Goal: Task Accomplishment & Management: Complete application form

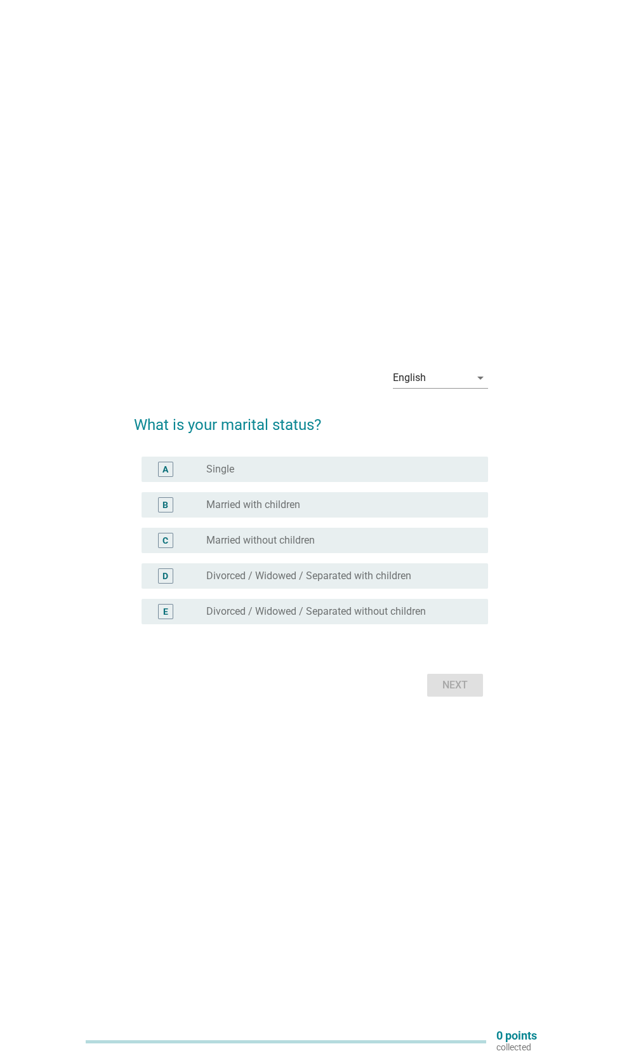
scroll to position [8, 0]
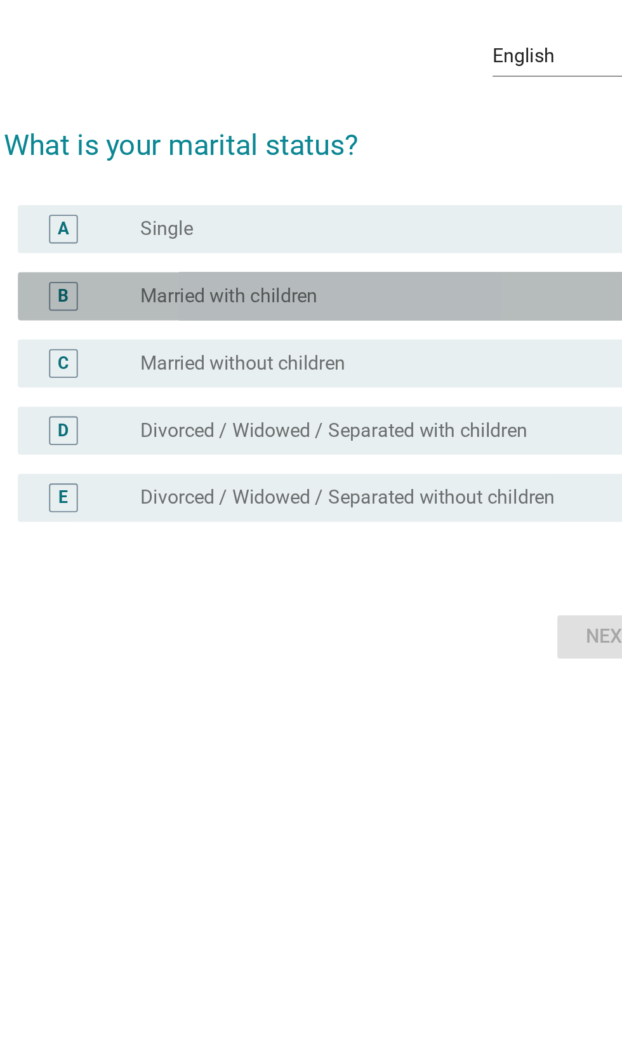
click at [298, 503] on label "Married with children" at bounding box center [253, 496] width 94 height 13
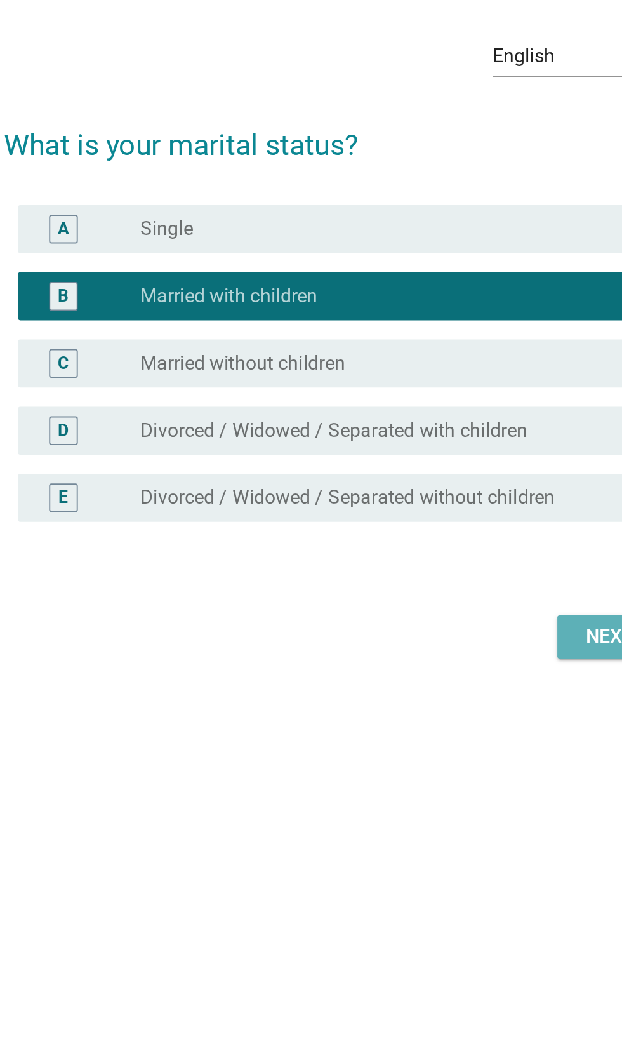
click at [440, 685] on div "Next" at bounding box center [456, 676] width 36 height 15
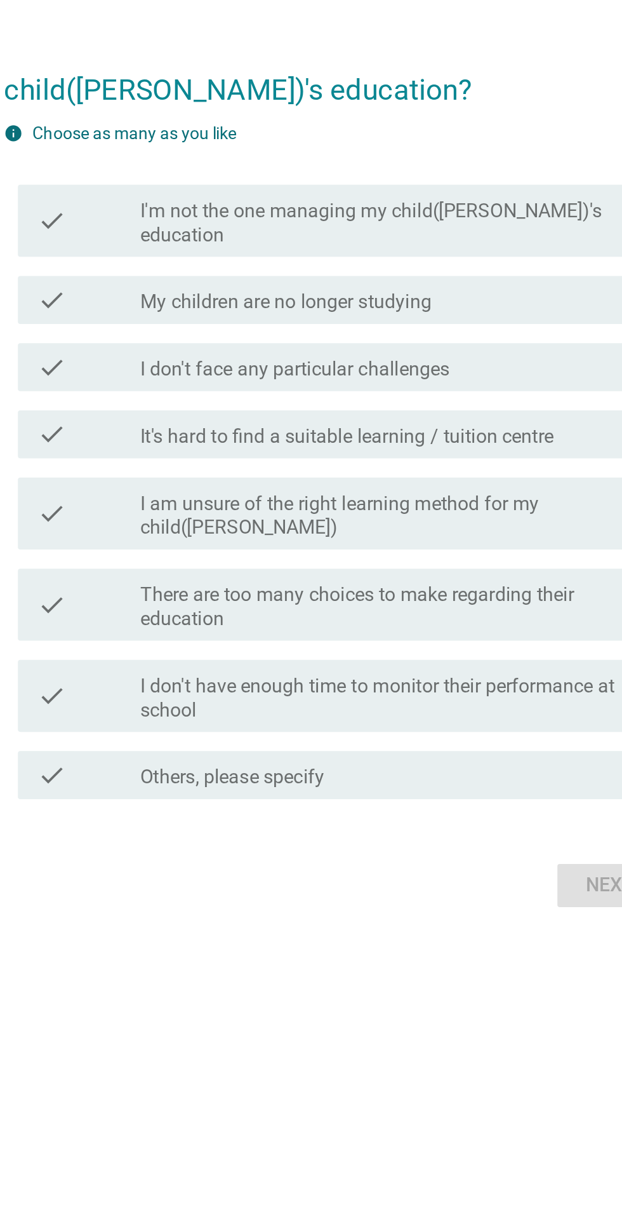
scroll to position [0, 0]
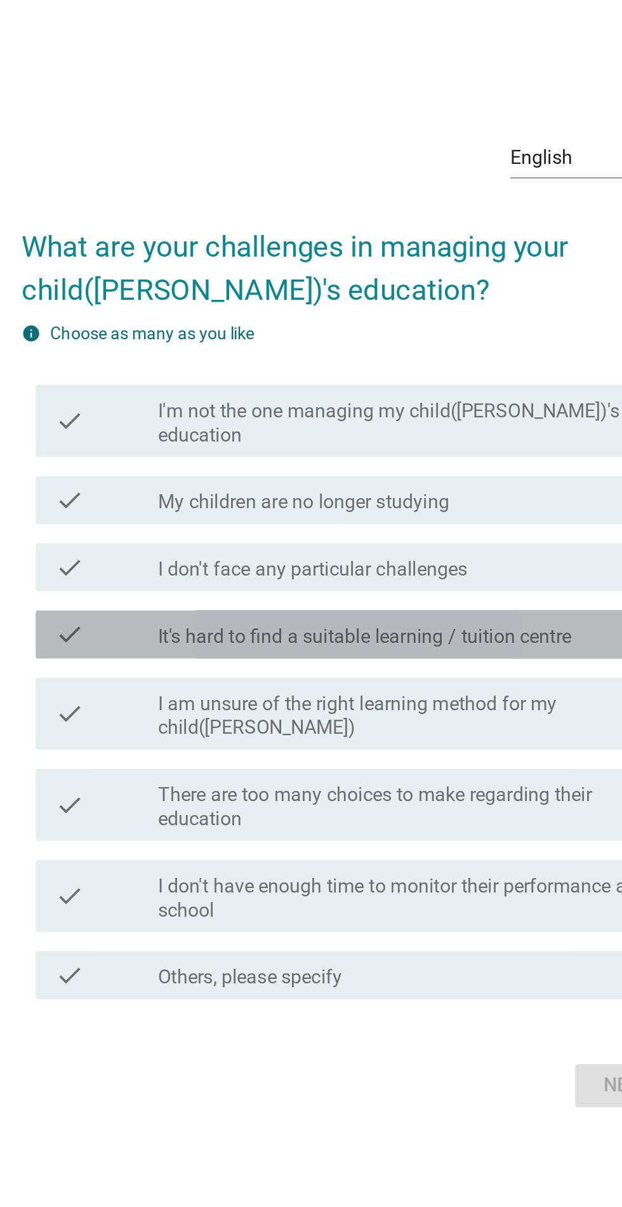
click at [399, 621] on label "It's hard to find a suitable learning / tuition centre" at bounding box center [315, 614] width 219 height 13
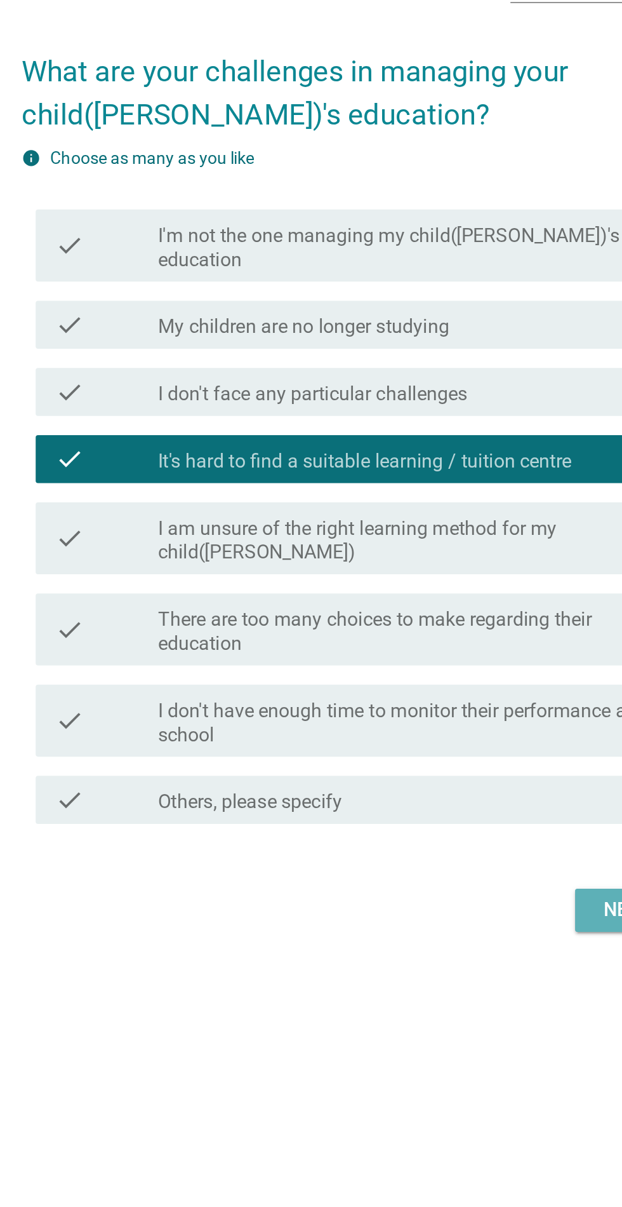
click at [441, 859] on div "Next" at bounding box center [456, 851] width 36 height 15
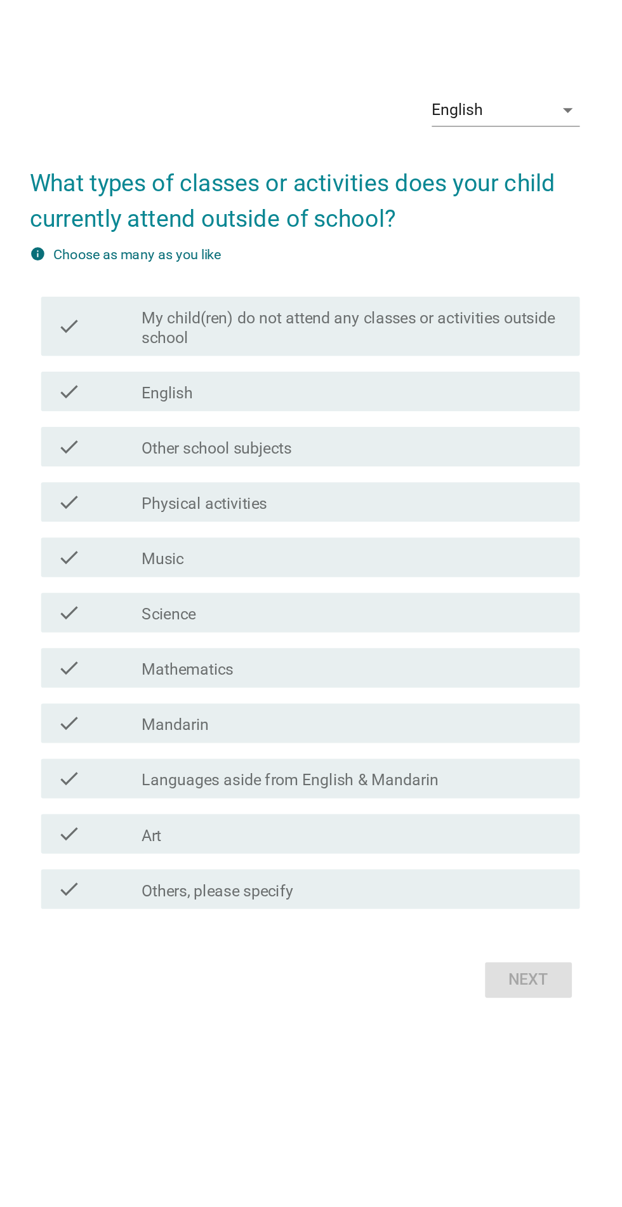
click at [472, 480] on label "My child(ren) do not attend any classes or activities outside school" at bounding box center [342, 466] width 272 height 25
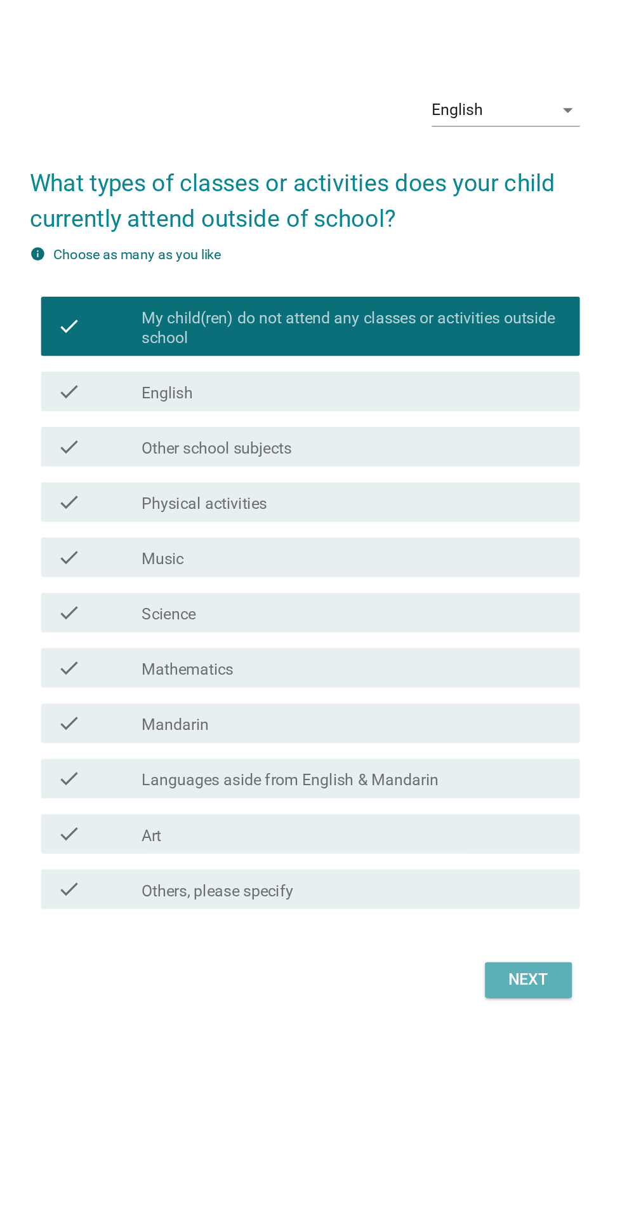
click at [450, 894] on div "Next" at bounding box center [456, 885] width 36 height 15
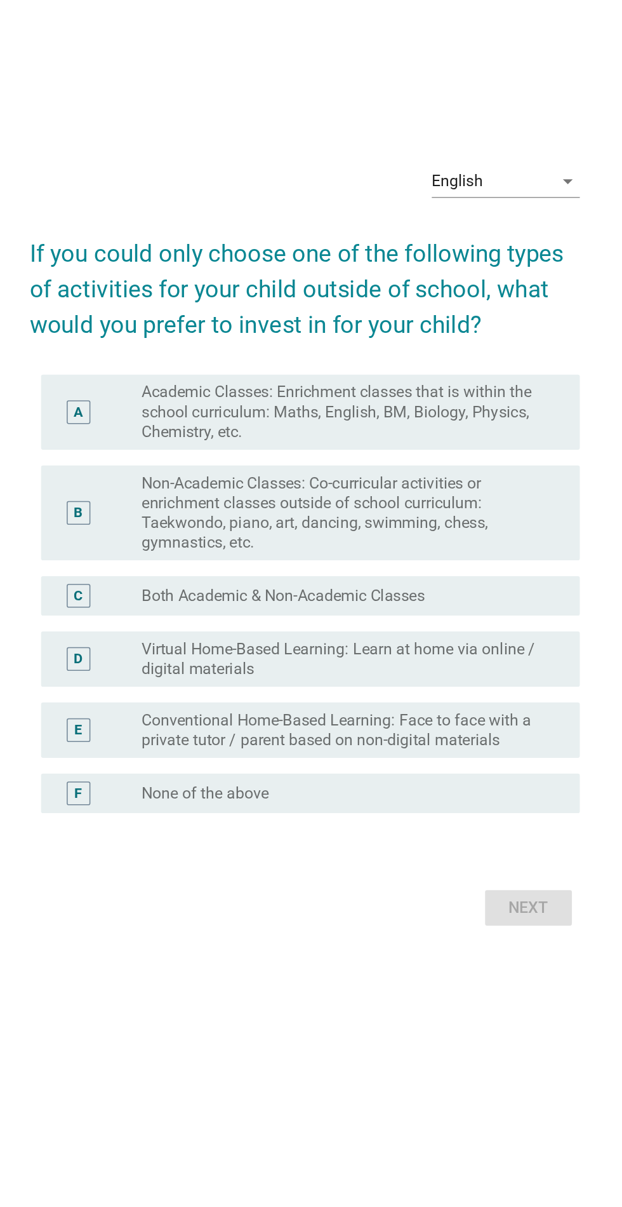
scroll to position [46, 0]
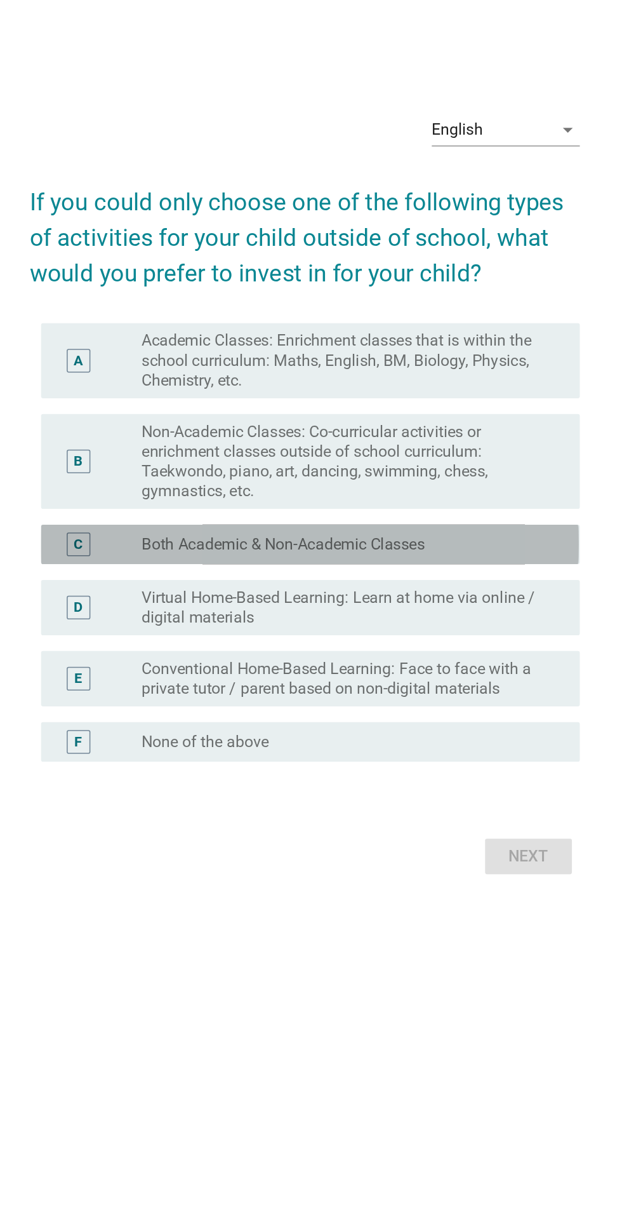
click at [449, 612] on div "radio_button_unchecked Both Academic & Non-Academic Classes" at bounding box center [337, 606] width 262 height 13
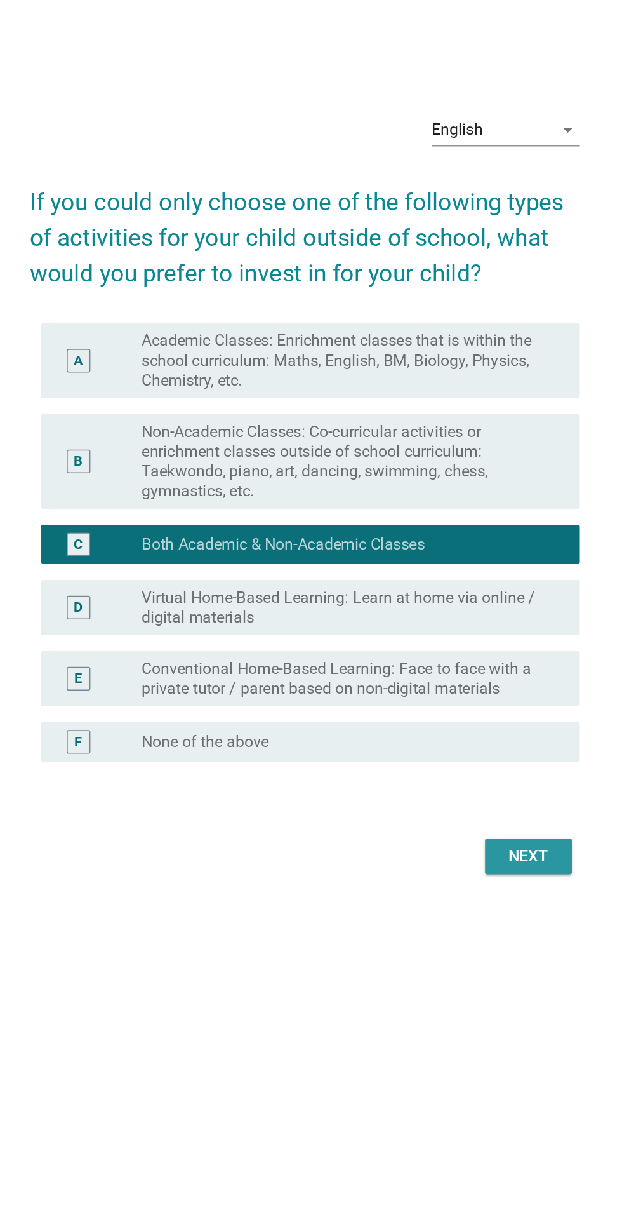
click at [467, 814] on div "Next" at bounding box center [456, 806] width 36 height 15
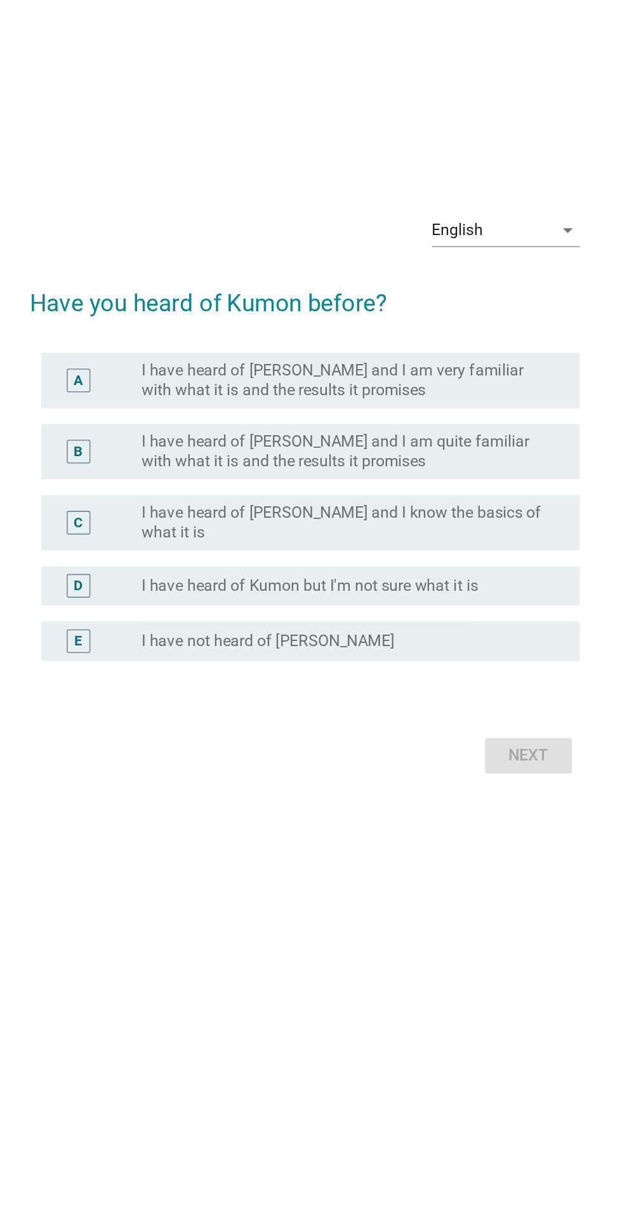
scroll to position [70, 0]
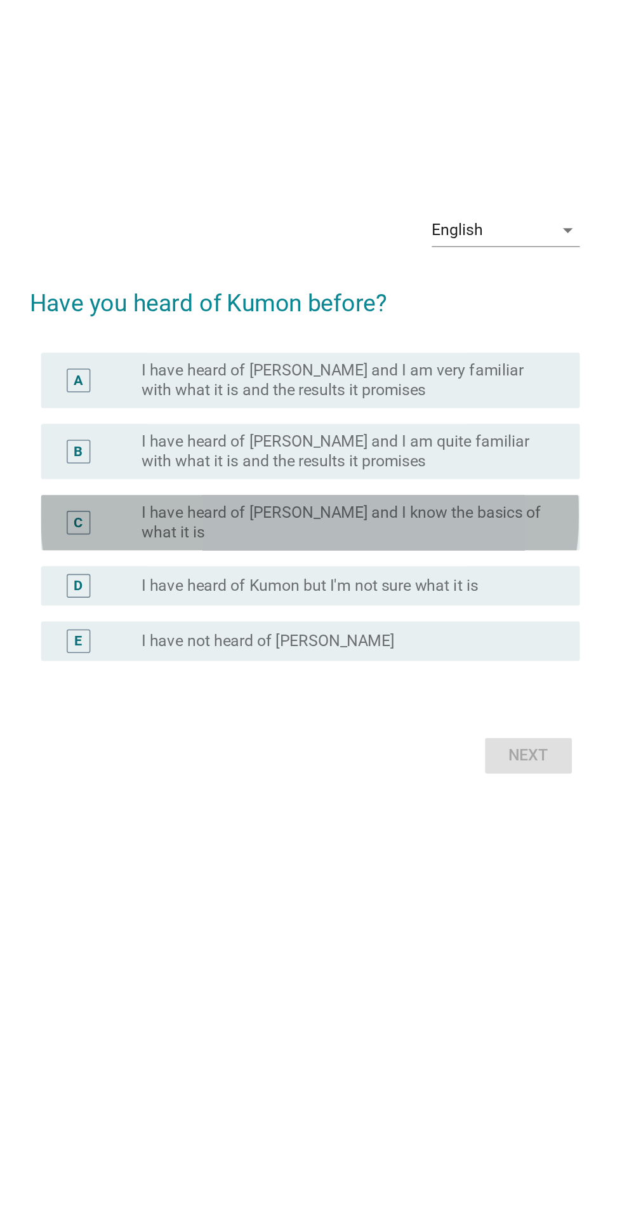
click at [445, 605] on label "I have heard of [PERSON_NAME] and I know the basics of what it is" at bounding box center [337, 591] width 262 height 25
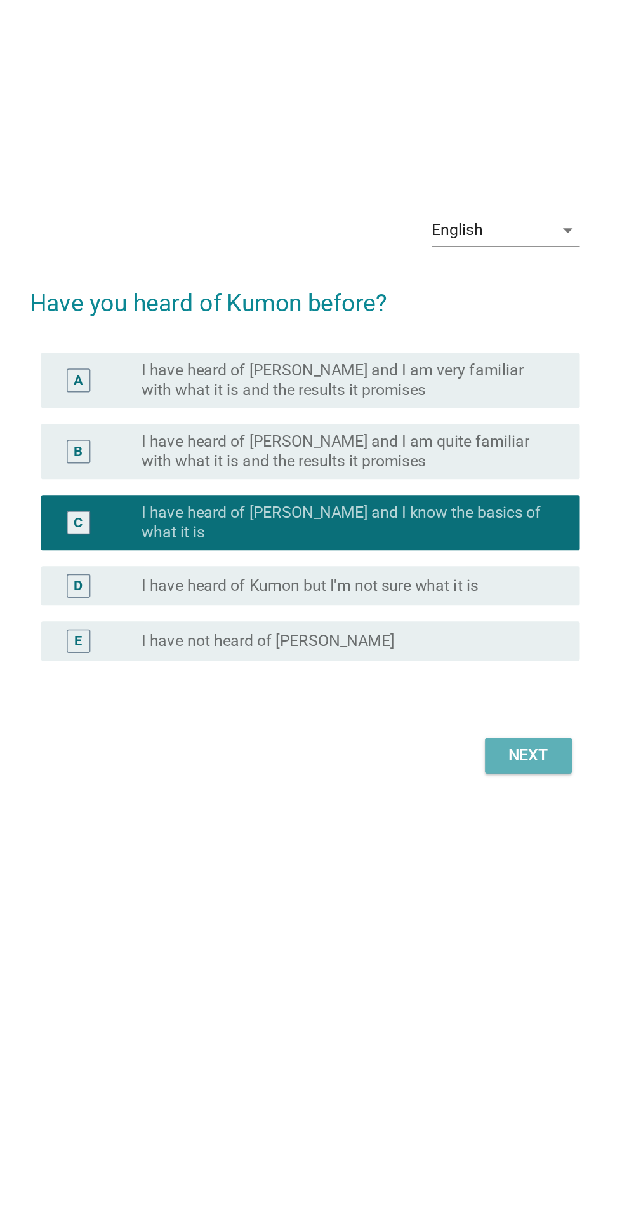
click at [459, 749] on div "Next" at bounding box center [456, 741] width 36 height 15
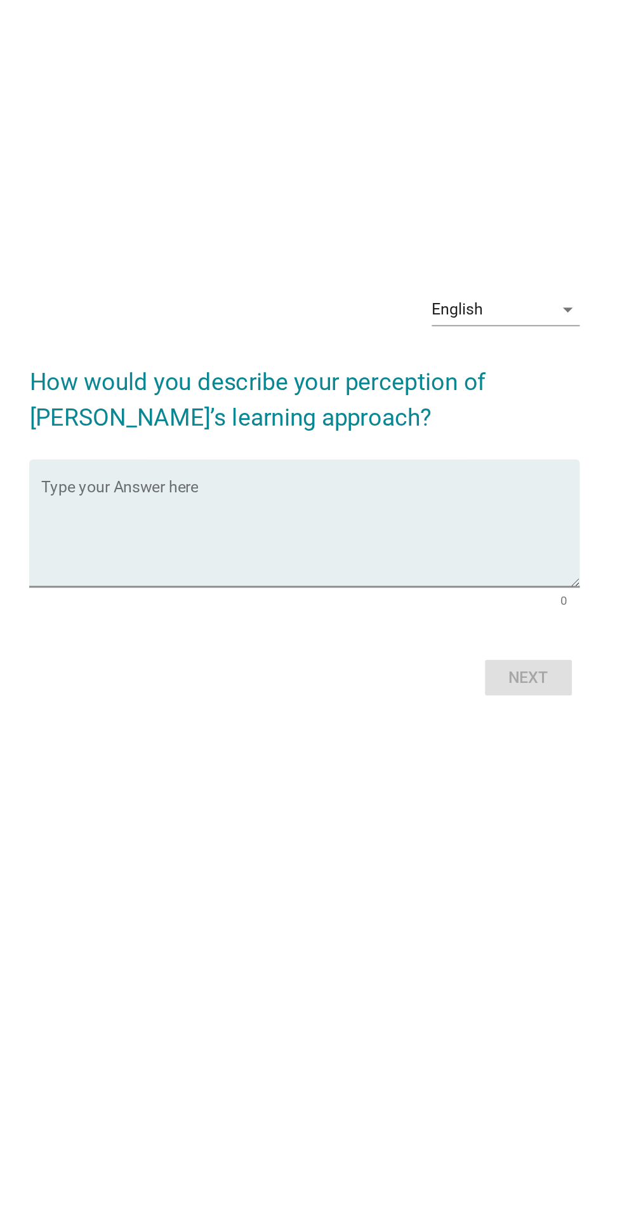
click at [330, 633] on textarea "Type your Answer here" at bounding box center [315, 600] width 346 height 67
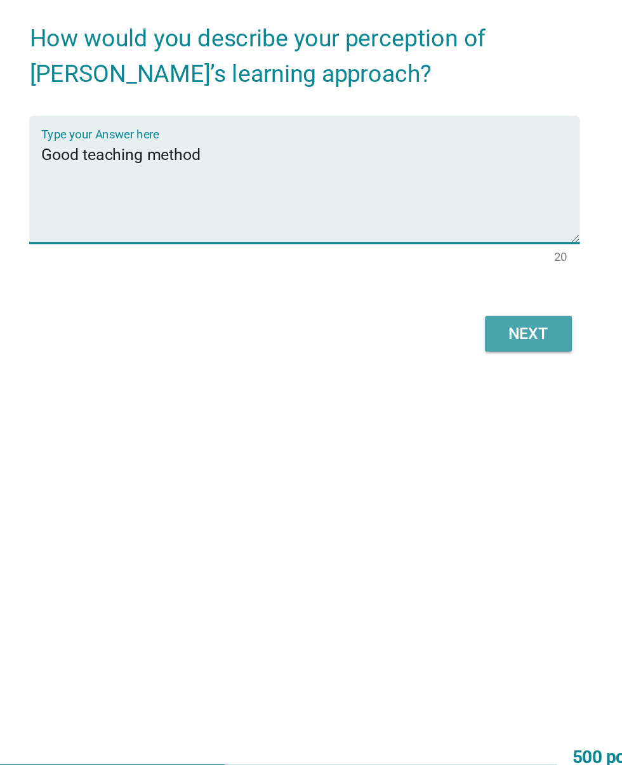
type textarea "Good teaching method"
click at [463, 478] on div "Next" at bounding box center [456, 470] width 36 height 15
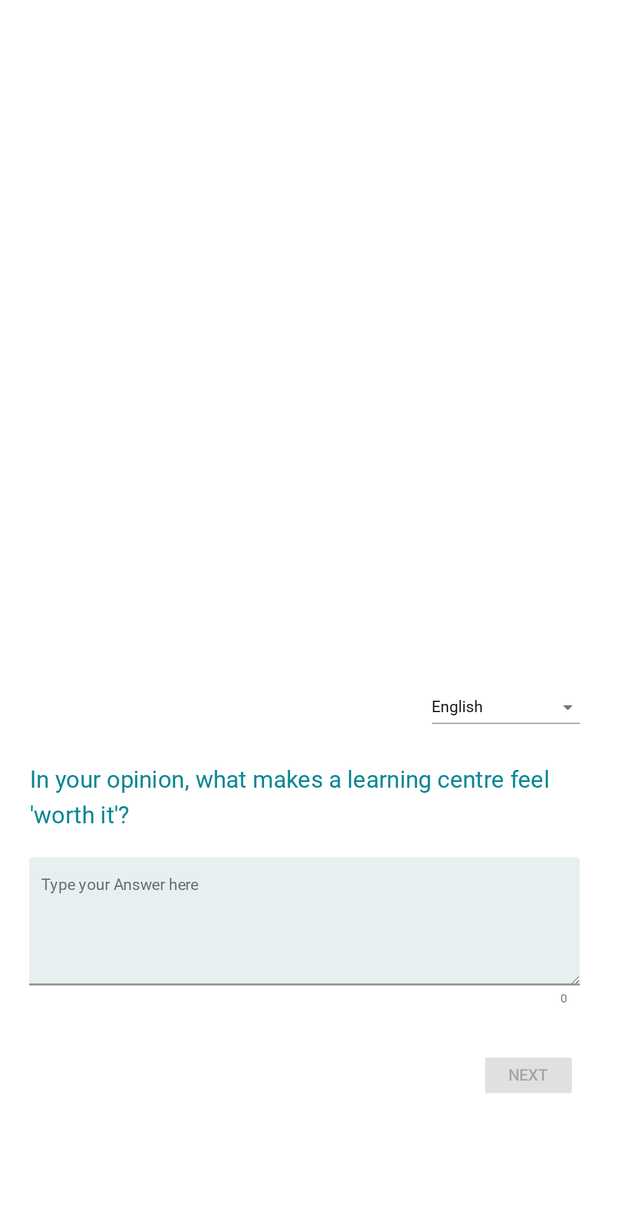
scroll to position [0, 0]
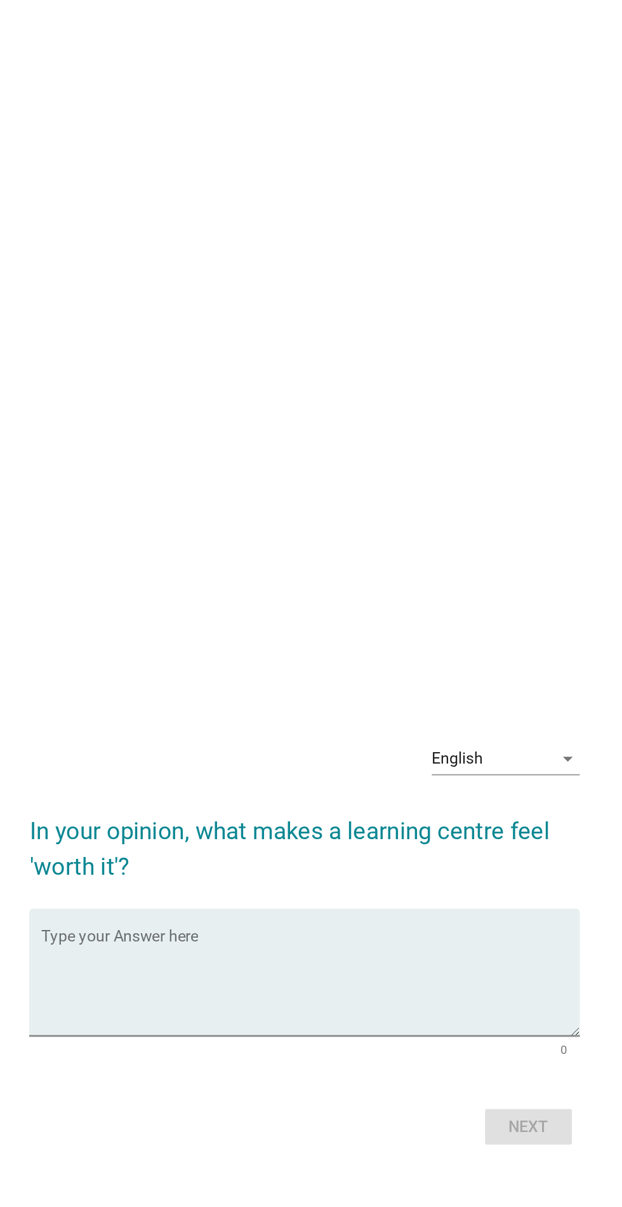
click at [333, 666] on textarea "Type your Answer here" at bounding box center [315, 633] width 346 height 67
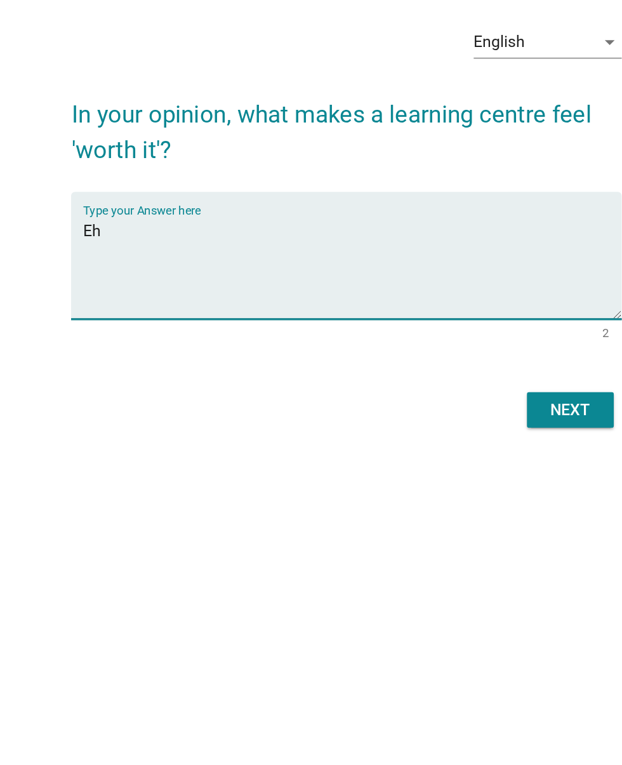
type textarea "E"
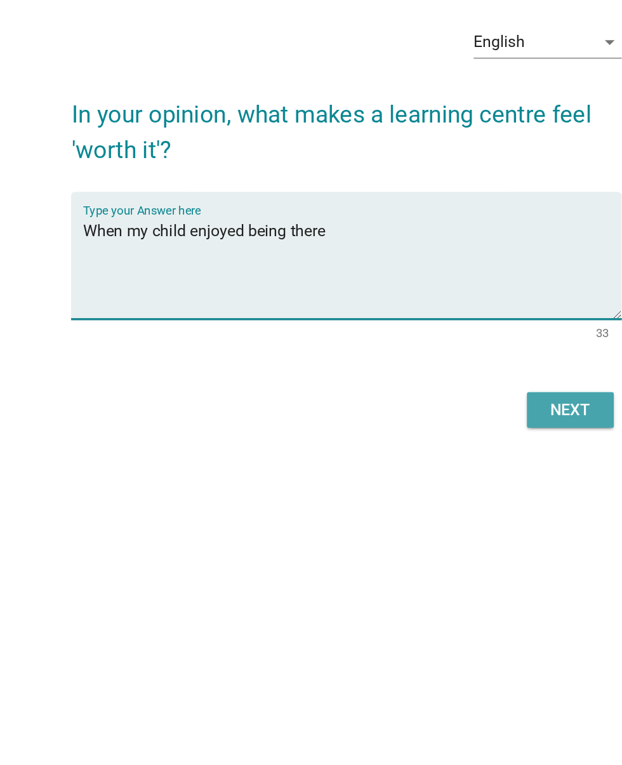
type textarea "When my child enjoyed being there"
click at [468, 515] on button "Next" at bounding box center [455, 503] width 56 height 23
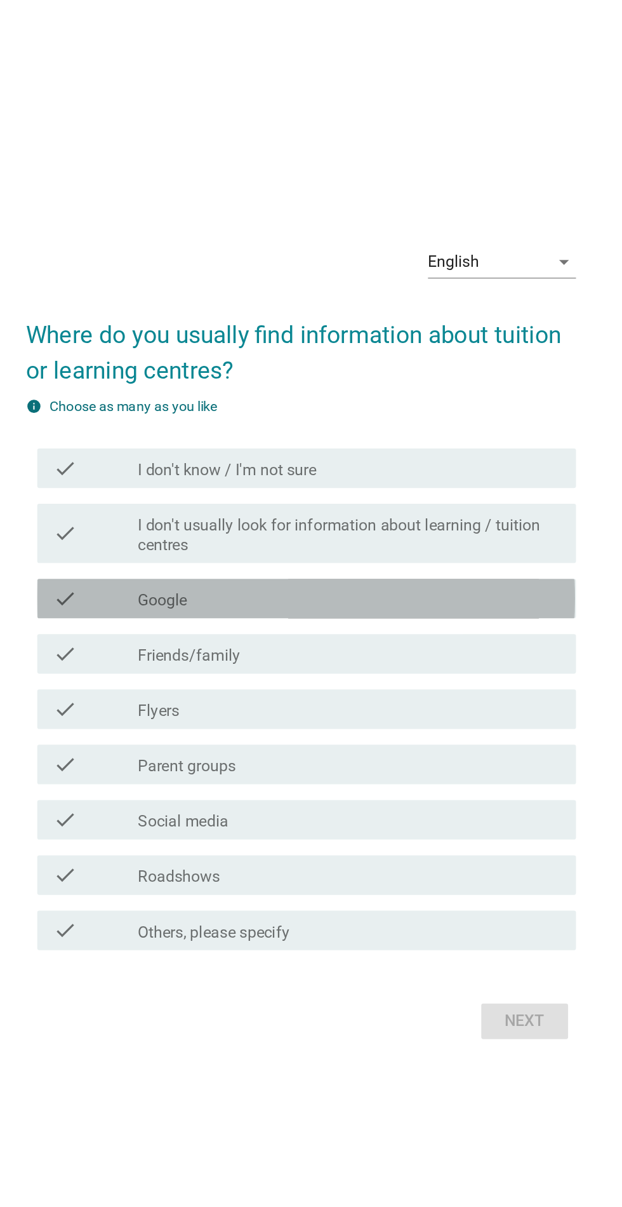
click at [439, 591] on div "check check_box_outline_blank Google" at bounding box center [315, 578] width 346 height 25
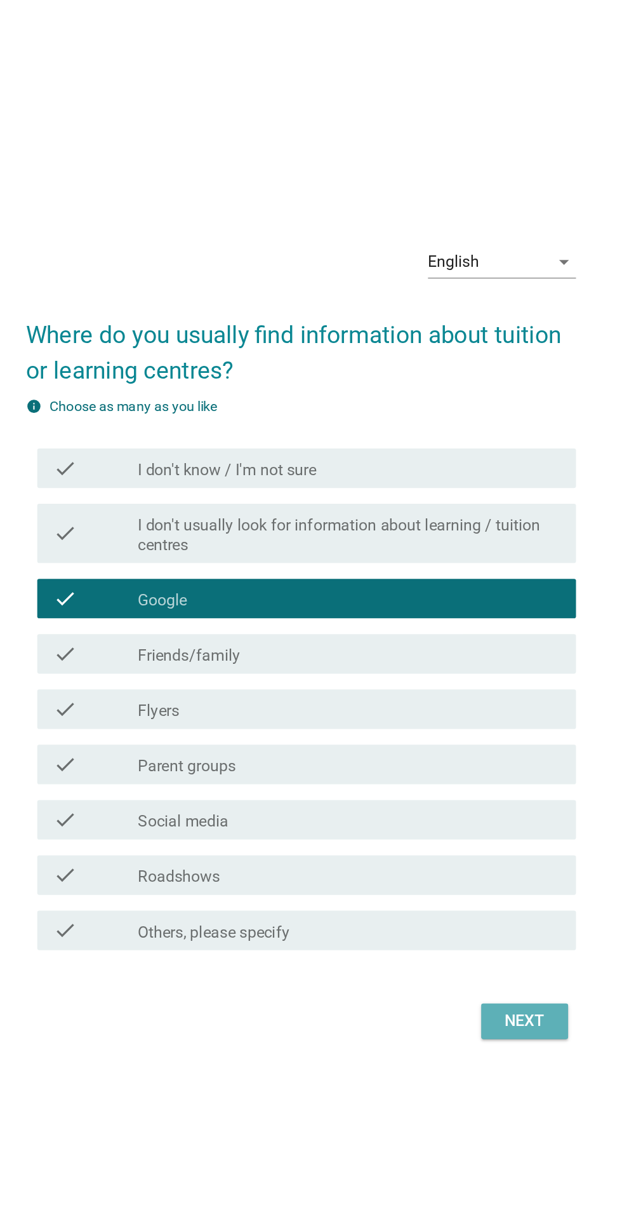
click at [467, 858] on div "Next" at bounding box center [456, 850] width 36 height 15
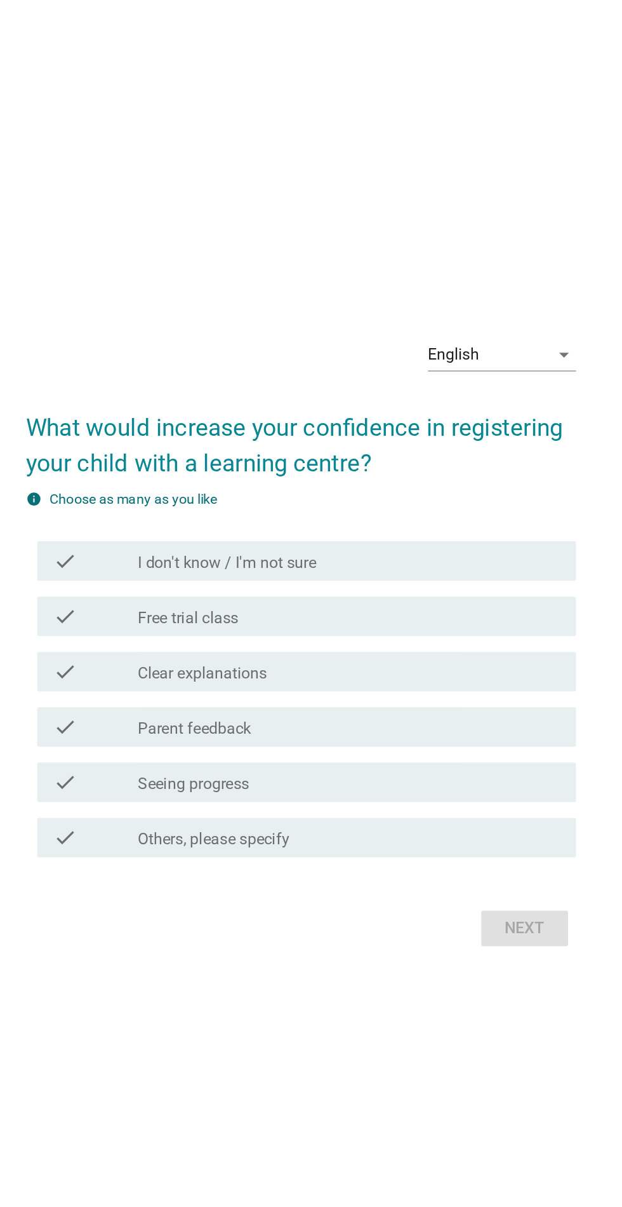
scroll to position [60, 0]
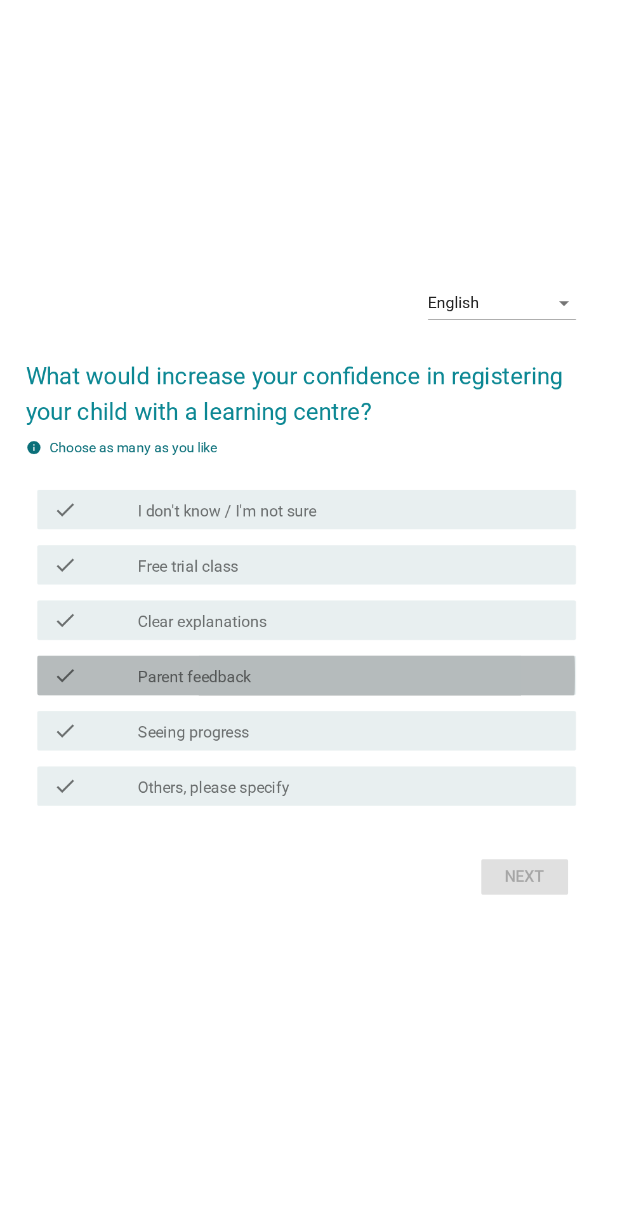
click at [419, 636] on div "check_box_outline_blank Parent feedback" at bounding box center [342, 628] width 272 height 15
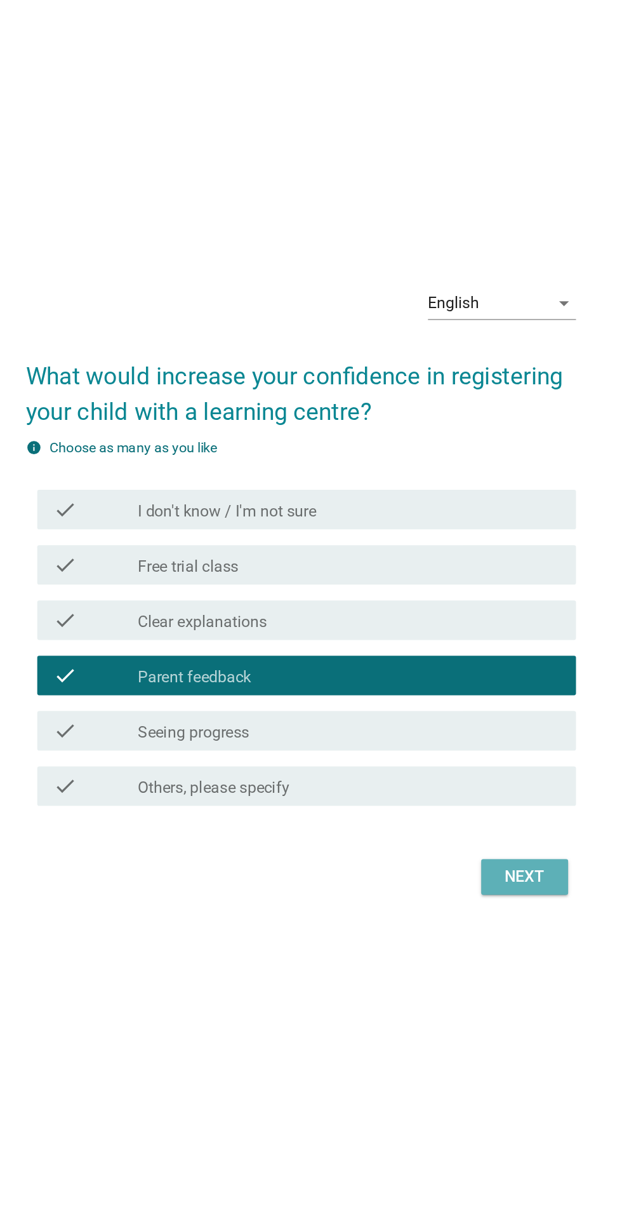
click at [466, 765] on div "Next" at bounding box center [456, 757] width 36 height 15
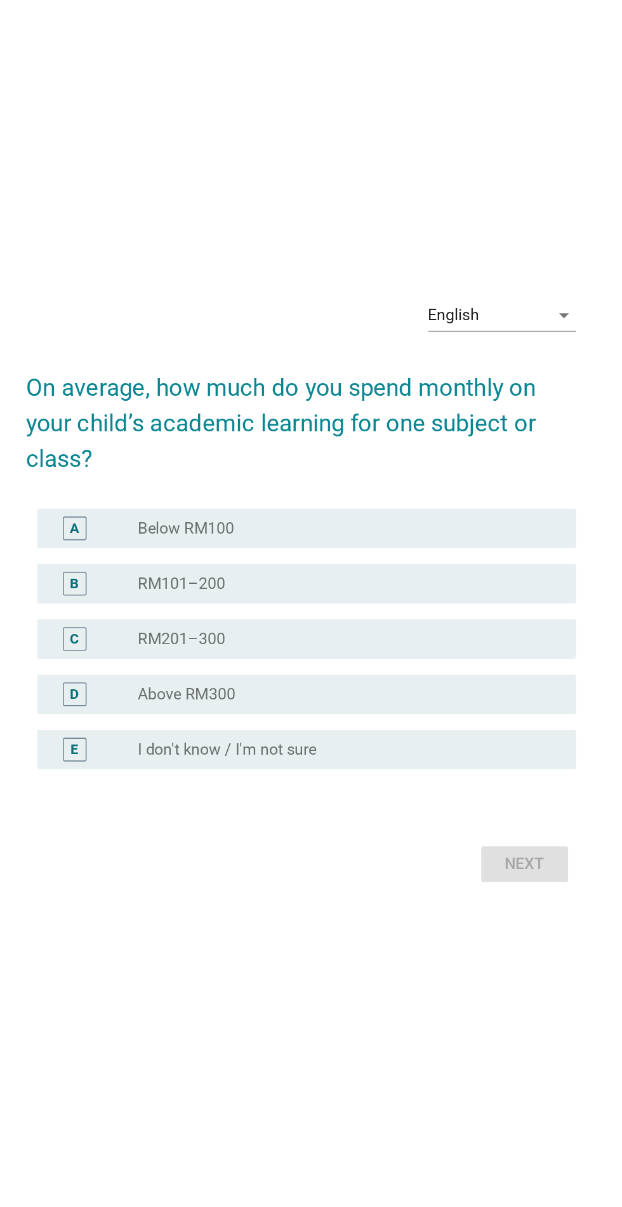
scroll to position [8, 0]
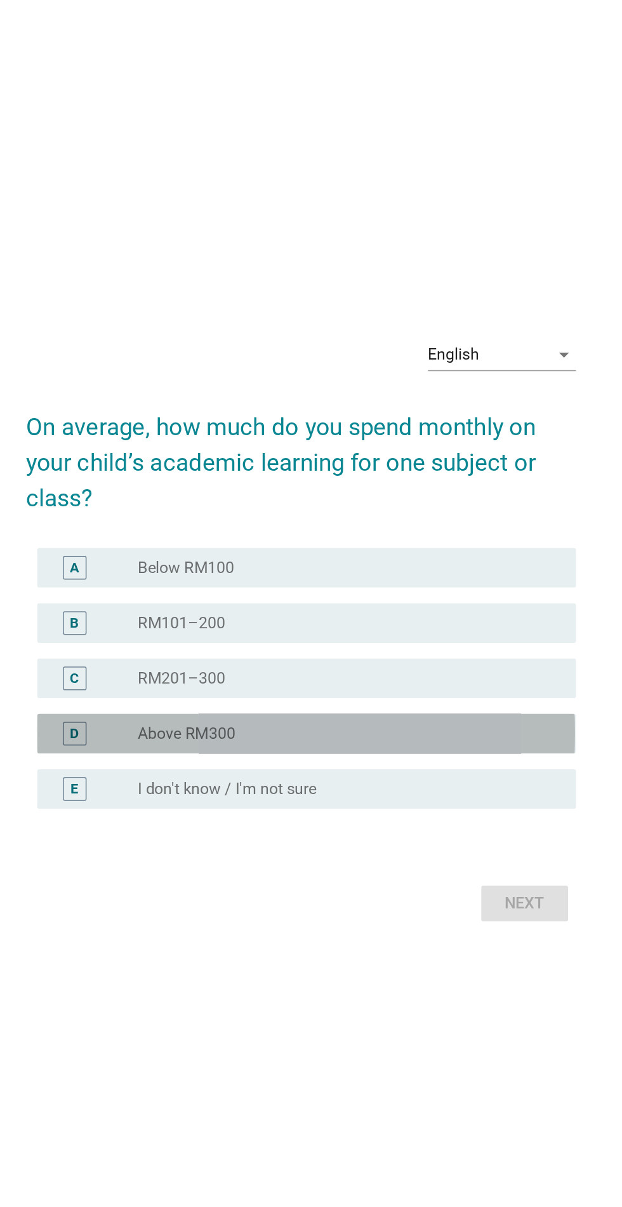
click at [400, 672] on div "radio_button_unchecked Above RM300" at bounding box center [337, 665] width 262 height 13
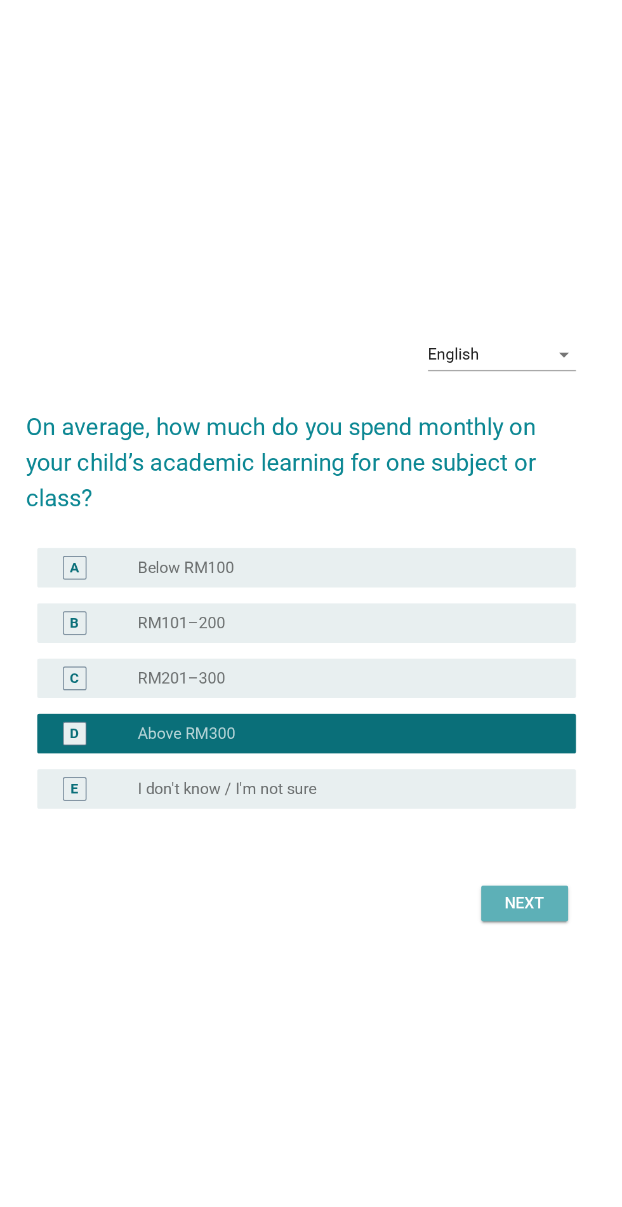
click at [458, 782] on div "Next" at bounding box center [456, 774] width 36 height 15
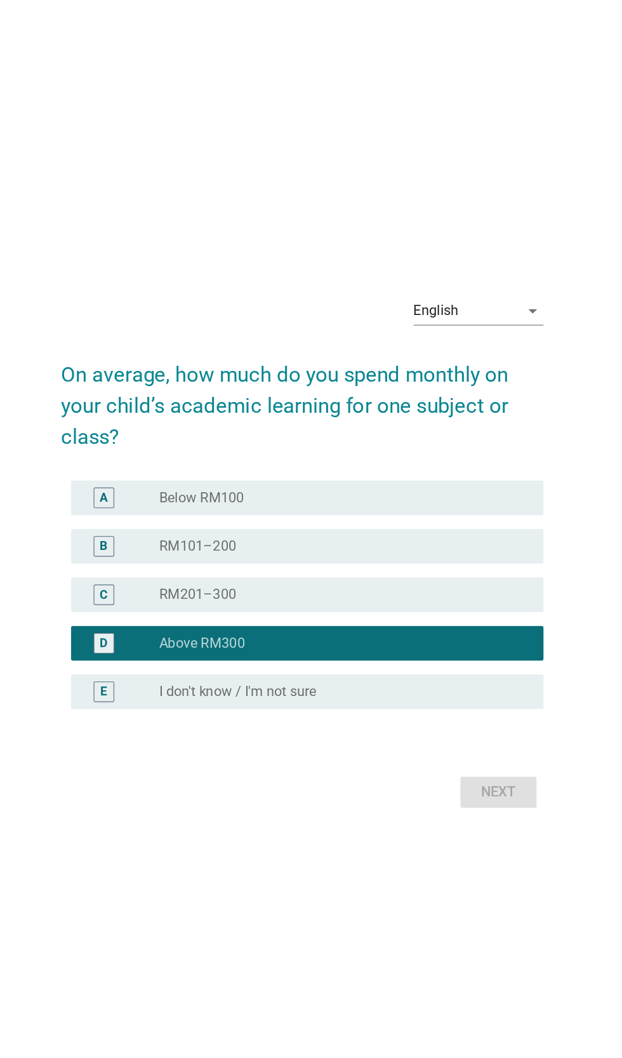
scroll to position [0, 0]
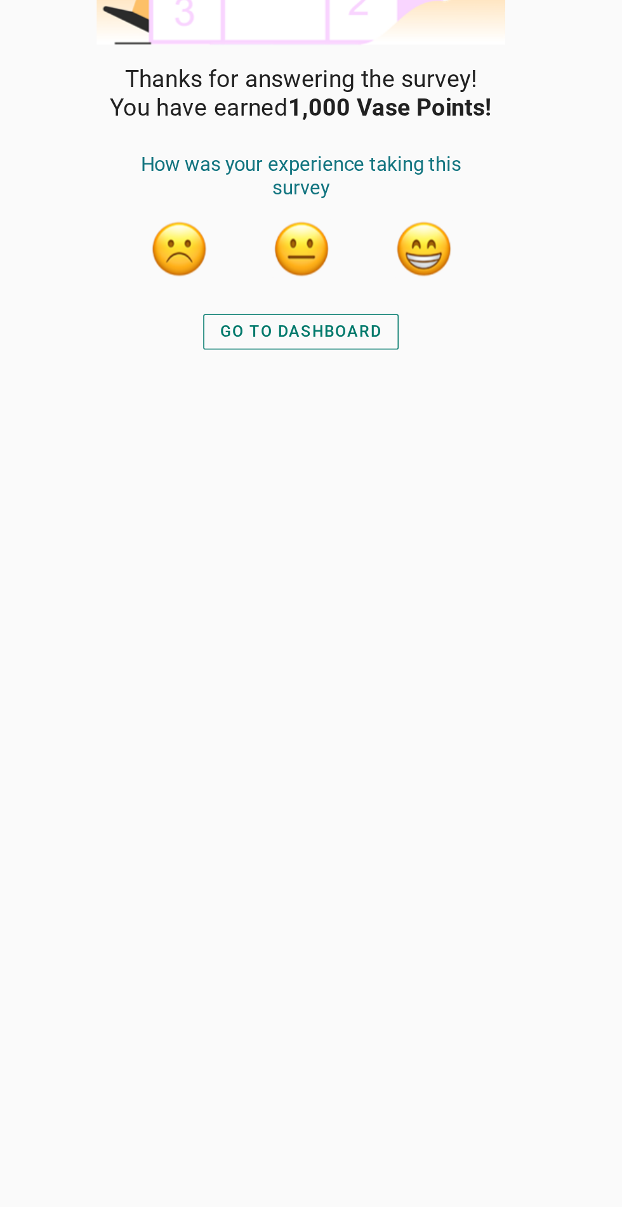
click at [401, 355] on button "button" at bounding box center [390, 354] width 38 height 38
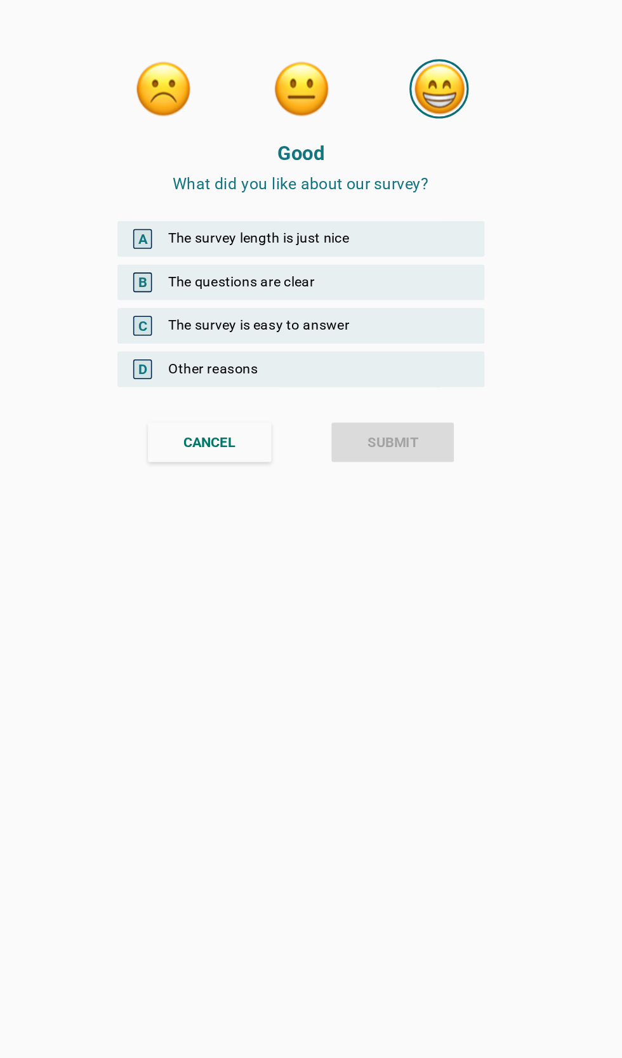
click at [391, 185] on div "B The questions are clear" at bounding box center [311, 181] width 236 height 23
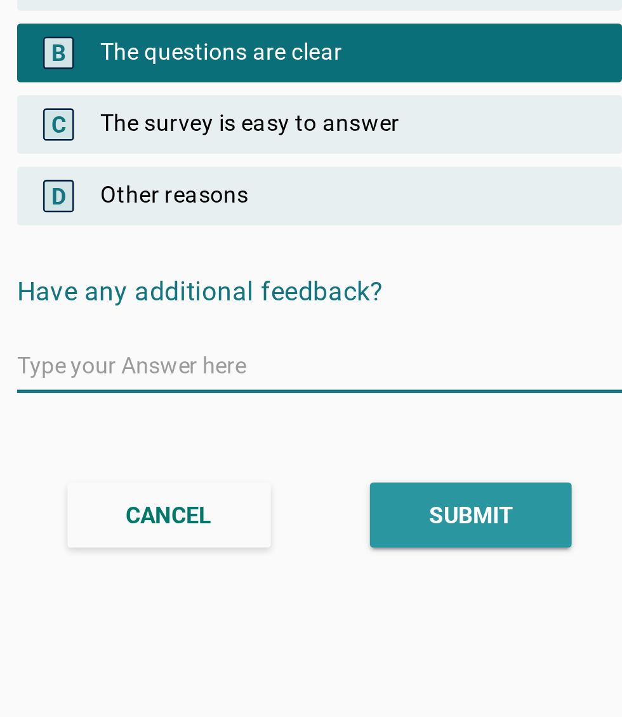
click at [393, 359] on button "SUBMIT" at bounding box center [370, 361] width 79 height 25
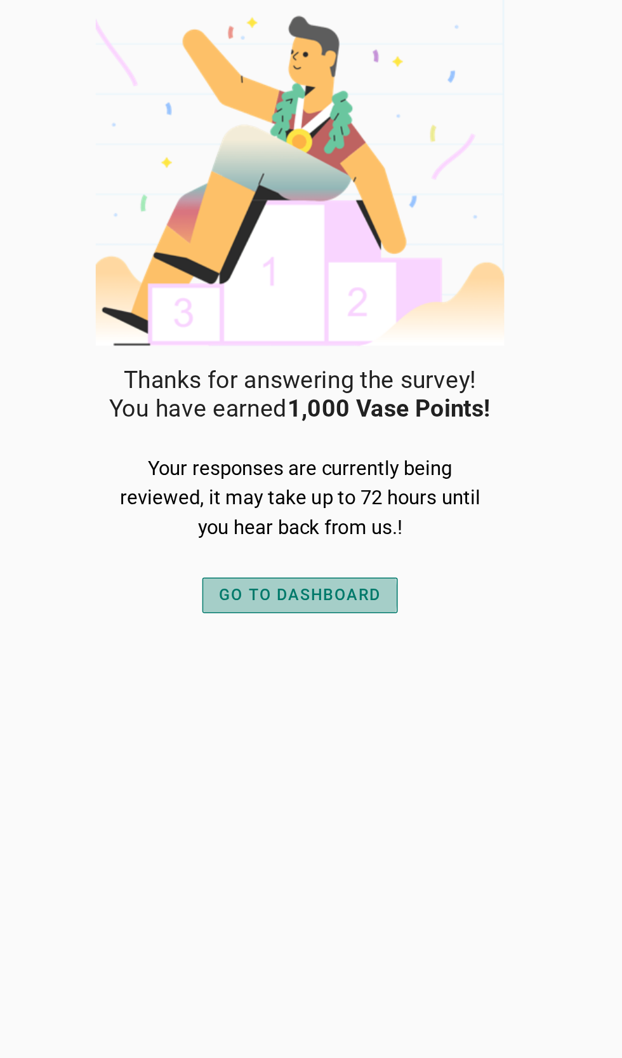
click at [342, 389] on div "GO TO DASHBOARD" at bounding box center [311, 382] width 104 height 15
